Goal: Task Accomplishment & Management: Manage account settings

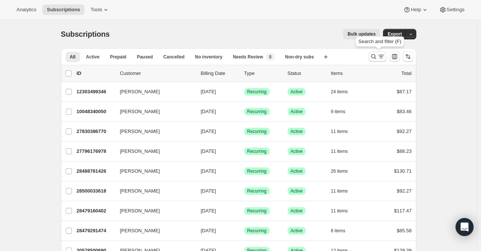
click at [375, 56] on icon "Search and filter results" at bounding box center [373, 56] width 7 height 7
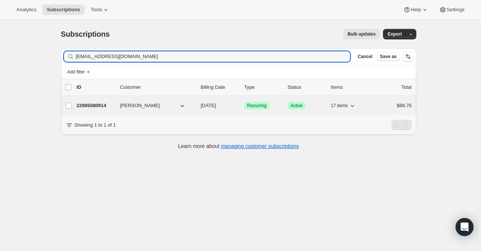
type input "[EMAIL_ADDRESS][DOMAIN_NAME]"
click at [92, 106] on p "22985080914" at bounding box center [95, 105] width 37 height 7
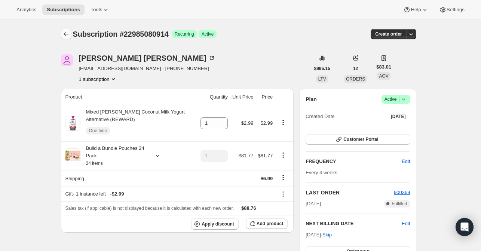
click at [66, 36] on icon "Subscriptions" at bounding box center [66, 33] width 7 height 7
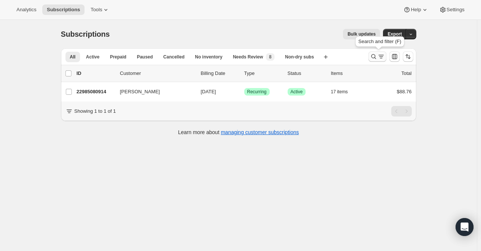
click at [374, 54] on icon "Search and filter results" at bounding box center [373, 56] width 7 height 7
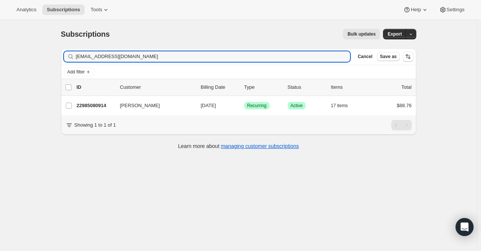
drag, startPoint x: 139, startPoint y: 57, endPoint x: 74, endPoint y: 58, distance: 64.8
click at [74, 58] on div "[EMAIL_ADDRESS][DOMAIN_NAME] Clear" at bounding box center [207, 56] width 287 height 10
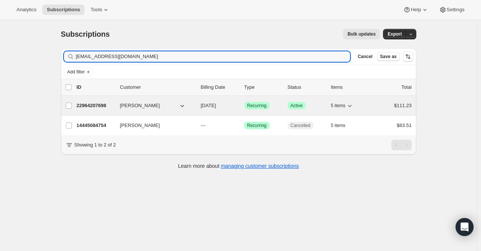
type input "[EMAIL_ADDRESS][DOMAIN_NAME]"
click at [91, 107] on p "22964207698" at bounding box center [95, 105] width 37 height 7
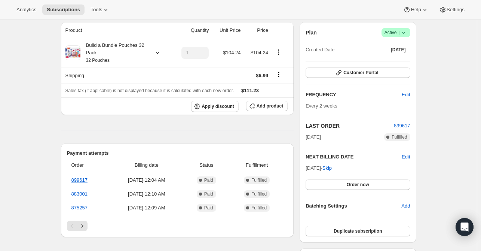
scroll to position [75, 0]
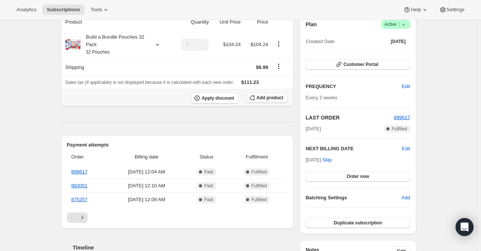
click at [265, 101] on button "Add product" at bounding box center [267, 97] width 42 height 10
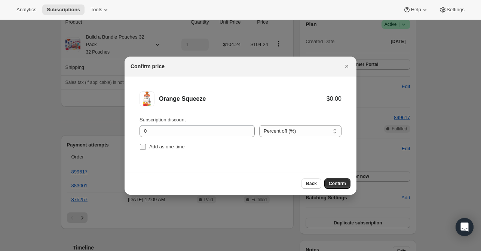
click at [144, 147] on input "Add as one-time" at bounding box center [143, 147] width 6 height 6
checkbox input "true"
click at [332, 182] on span "Confirm" at bounding box center [337, 183] width 17 height 6
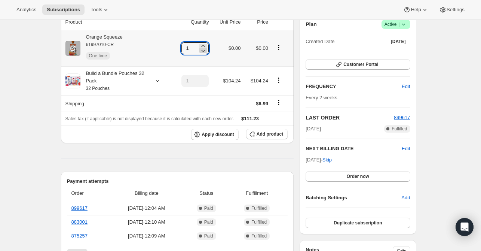
click at [206, 47] on icon at bounding box center [203, 50] width 7 height 7
click at [206, 44] on icon at bounding box center [203, 45] width 7 height 7
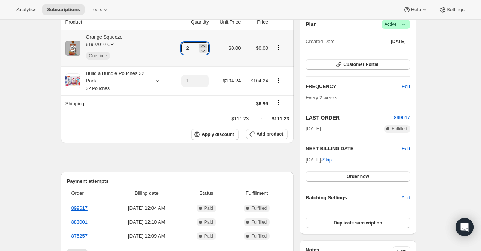
type input "3"
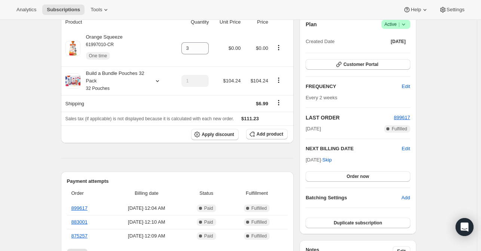
scroll to position [0, 0]
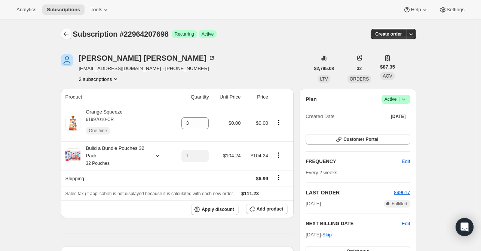
click at [65, 35] on icon "Subscriptions" at bounding box center [66, 33] width 7 height 7
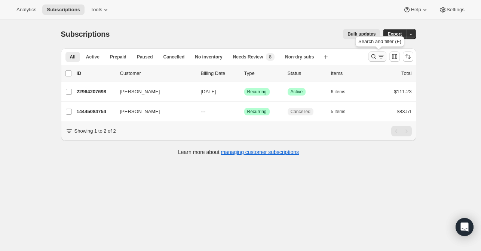
click at [373, 57] on icon "Search and filter results" at bounding box center [373, 56] width 7 height 7
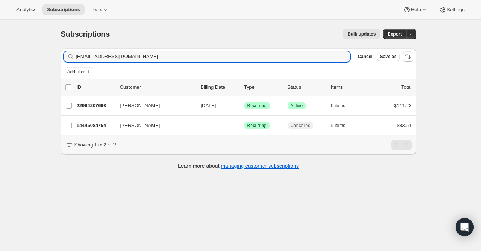
drag, startPoint x: 147, startPoint y: 57, endPoint x: 70, endPoint y: 58, distance: 76.4
click at [70, 58] on div "[EMAIL_ADDRESS][DOMAIN_NAME] Clear" at bounding box center [207, 56] width 287 height 10
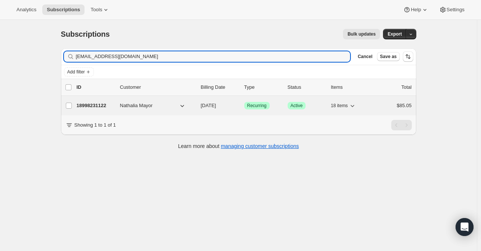
type input "[EMAIL_ADDRESS][DOMAIN_NAME]"
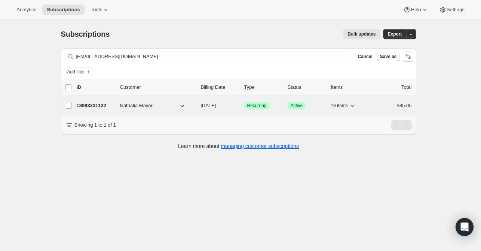
click at [83, 102] on p "18998231122" at bounding box center [95, 105] width 37 height 7
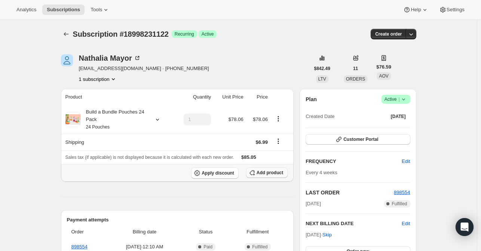
click at [256, 173] on icon "button" at bounding box center [252, 172] width 7 height 7
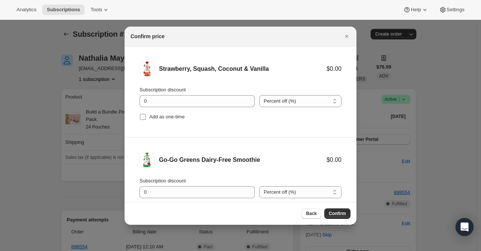
click at [142, 116] on input "Add as one-time" at bounding box center [143, 117] width 6 height 6
checkbox input "true"
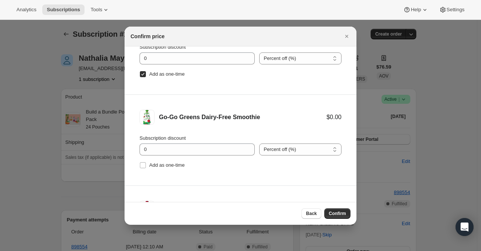
scroll to position [75, 0]
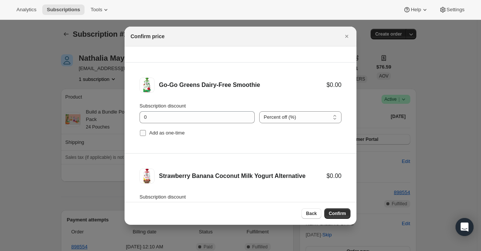
click at [144, 133] on input "Add as one-time" at bounding box center [143, 133] width 6 height 6
checkbox input "true"
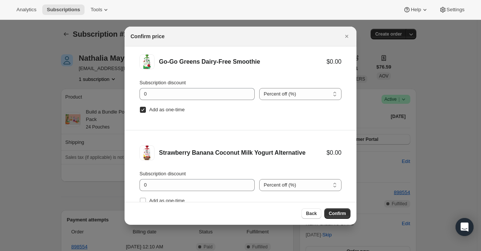
scroll to position [122, 0]
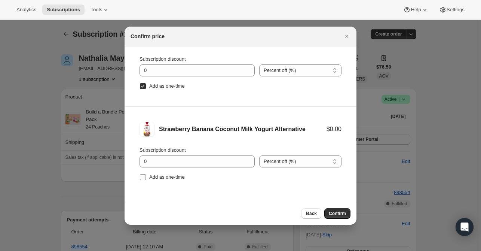
click at [143, 177] on input "Add as one-time" at bounding box center [143, 177] width 6 height 6
checkbox input "true"
click at [340, 213] on span "Confirm" at bounding box center [337, 213] width 17 height 6
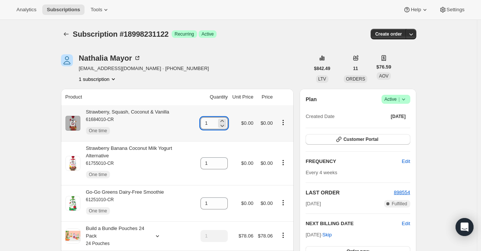
drag, startPoint x: 215, startPoint y: 124, endPoint x: 204, endPoint y: 122, distance: 11.1
click at [204, 122] on input "1" at bounding box center [209, 123] width 16 height 12
type input "4"
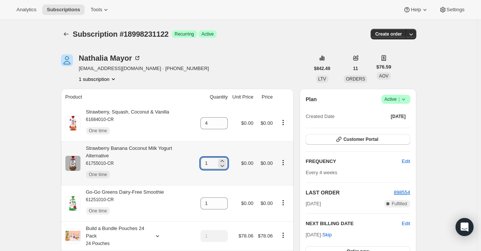
drag, startPoint x: 213, startPoint y: 159, endPoint x: 202, endPoint y: 159, distance: 10.5
click at [202, 159] on td "1" at bounding box center [214, 163] width 32 height 44
type input "2"
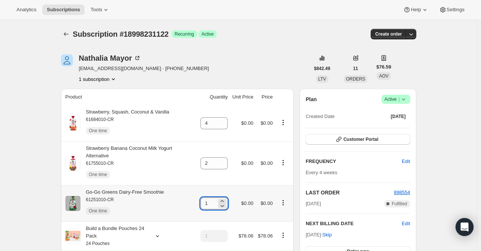
drag, startPoint x: 211, startPoint y: 197, endPoint x: 204, endPoint y: 197, distance: 7.5
click at [204, 197] on input "1" at bounding box center [209, 203] width 16 height 12
type input "2"
click at [64, 30] on icon "Subscriptions" at bounding box center [66, 33] width 7 height 7
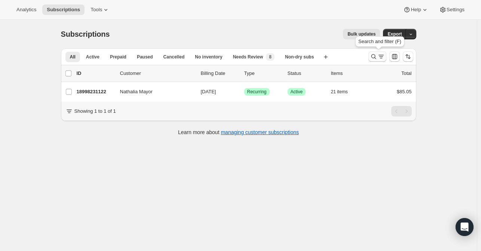
click at [374, 56] on icon "Search and filter results" at bounding box center [373, 56] width 7 height 7
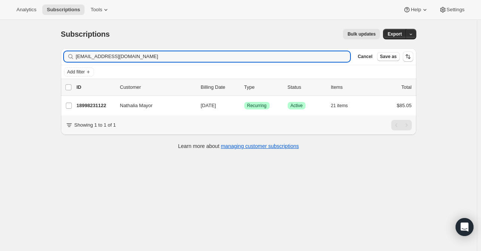
drag, startPoint x: 133, startPoint y: 56, endPoint x: 40, endPoint y: 61, distance: 92.6
click at [41, 61] on div "Subscriptions. This page is ready Subscriptions Bulk updates More actions Bulk …" at bounding box center [238, 145] width 477 height 251
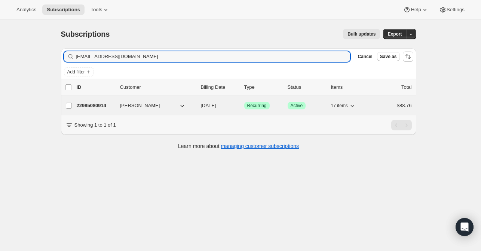
type input "[EMAIL_ADDRESS][DOMAIN_NAME]"
click at [90, 106] on p "22985080914" at bounding box center [95, 105] width 37 height 7
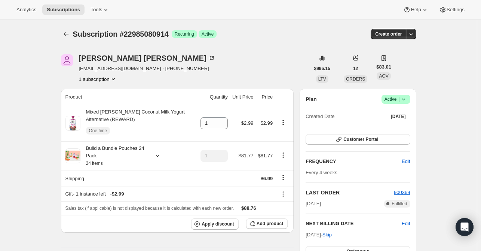
scroll to position [37, 0]
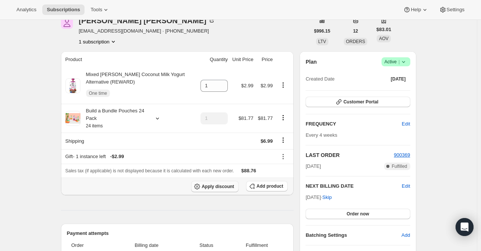
click at [218, 189] on button "Apply discount" at bounding box center [215, 186] width 48 height 11
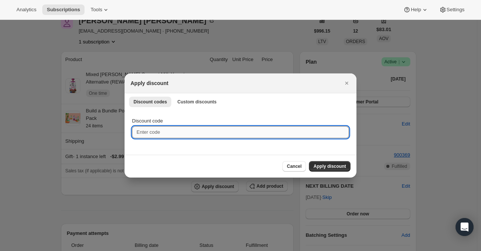
click at [162, 137] on input "Discount code" at bounding box center [240, 132] width 217 height 12
type input "NEXTBOX25"
click at [320, 165] on span "Apply discount" at bounding box center [330, 166] width 33 height 6
